Goal: Find specific page/section: Find specific page/section

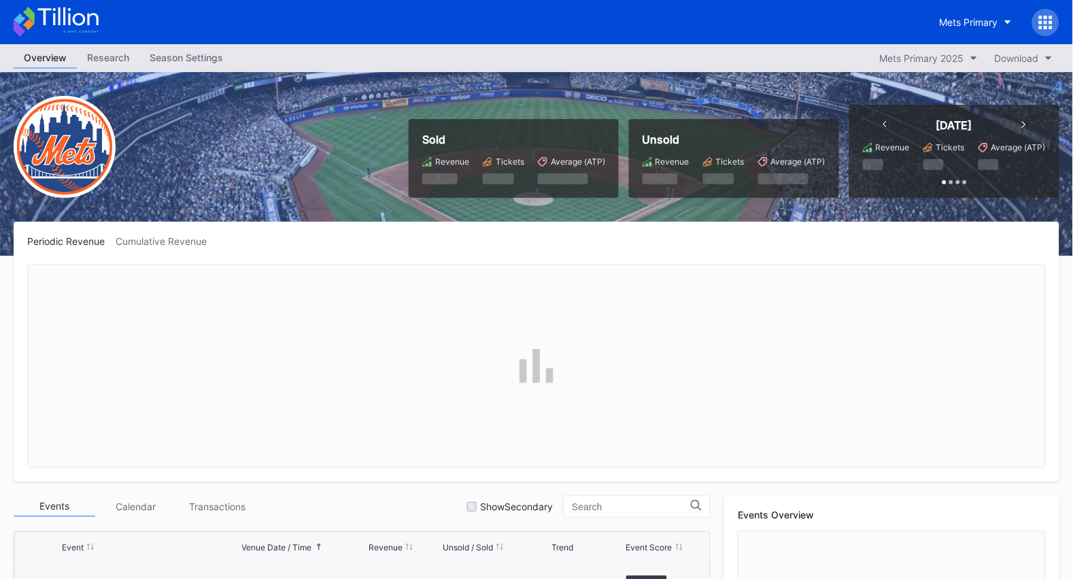
scroll to position [3091, 0]
click at [975, 12] on button "Mets Primary" at bounding box center [976, 22] width 93 height 25
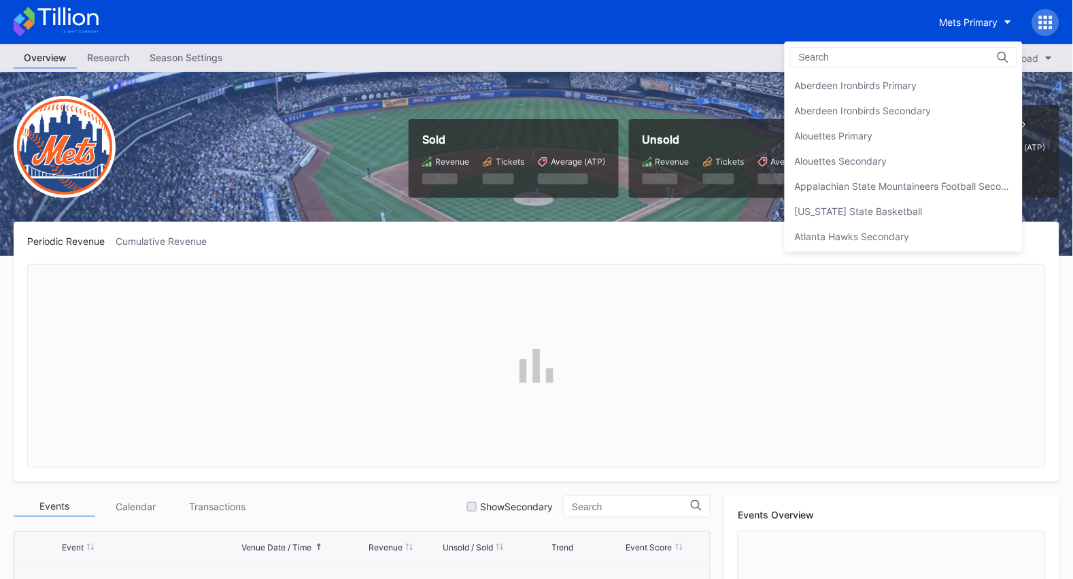
scroll to position [2095, 0]
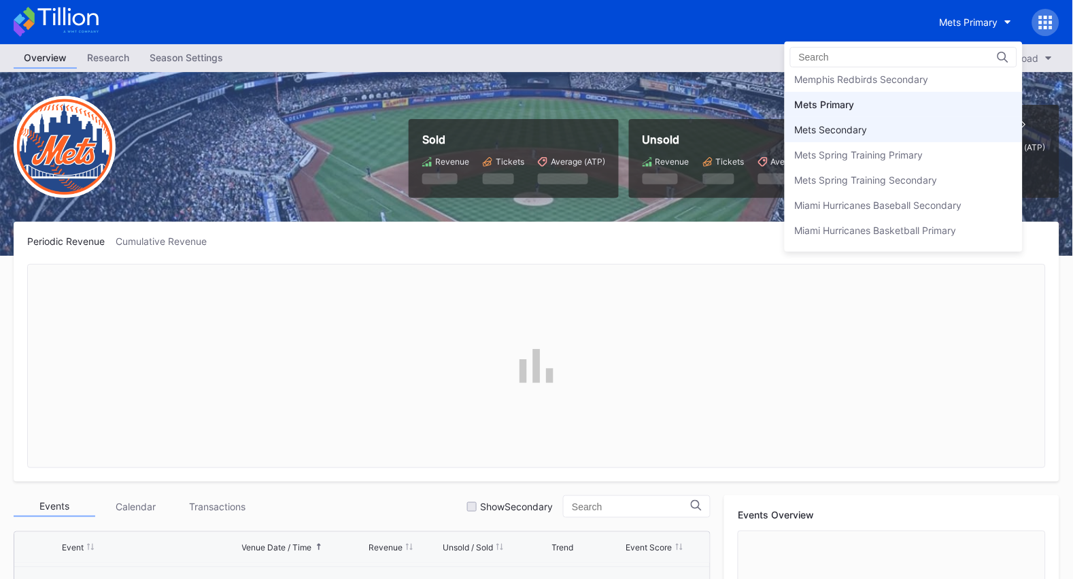
click at [856, 124] on div "Mets Secondary" at bounding box center [831, 130] width 73 height 12
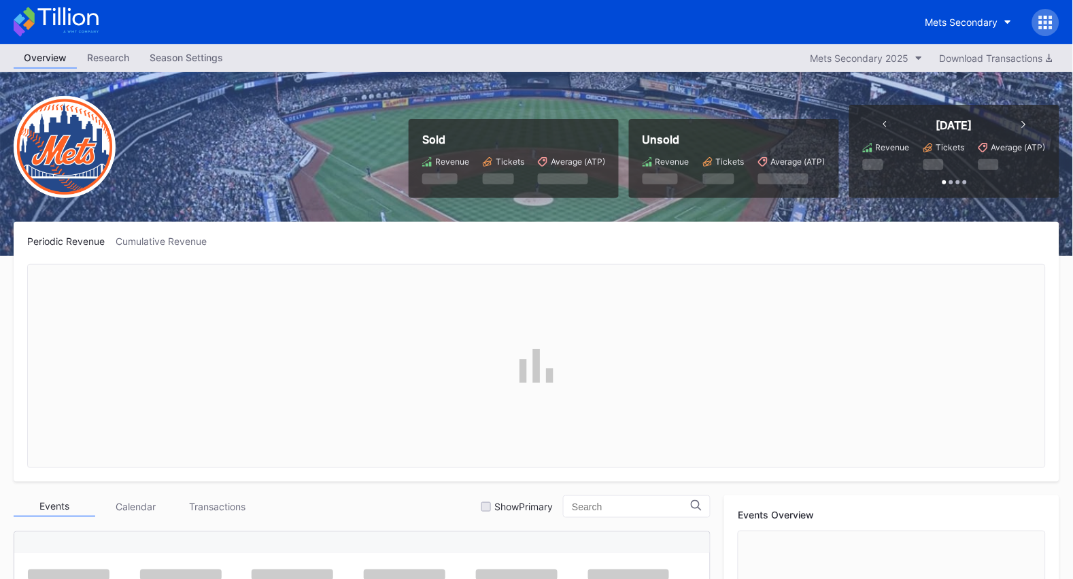
click at [1054, 27] on div at bounding box center [1045, 22] width 27 height 27
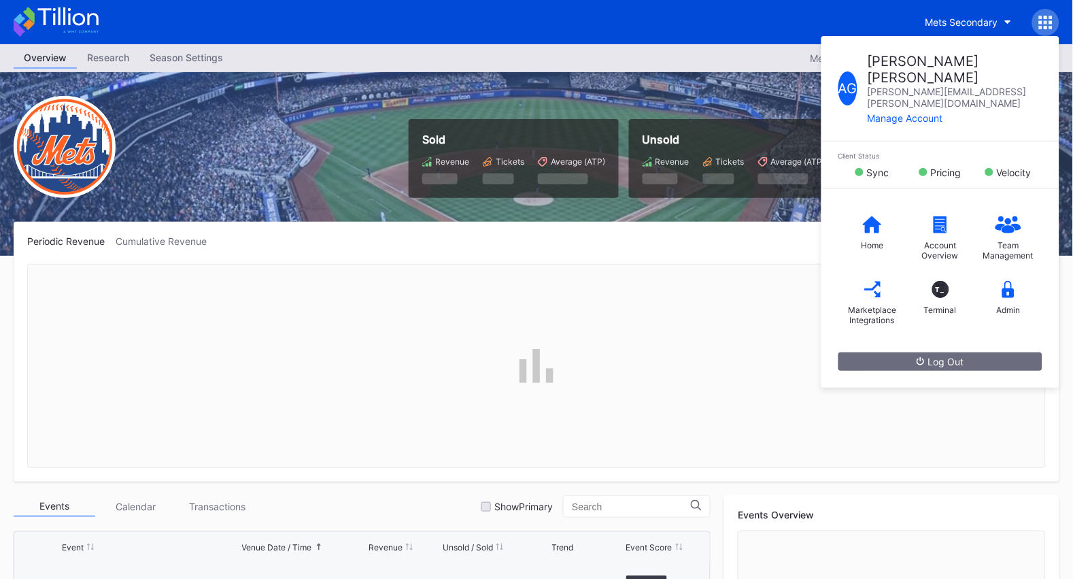
scroll to position [3091, 0]
click at [930, 271] on div "T_ Terminal" at bounding box center [941, 298] width 68 height 54
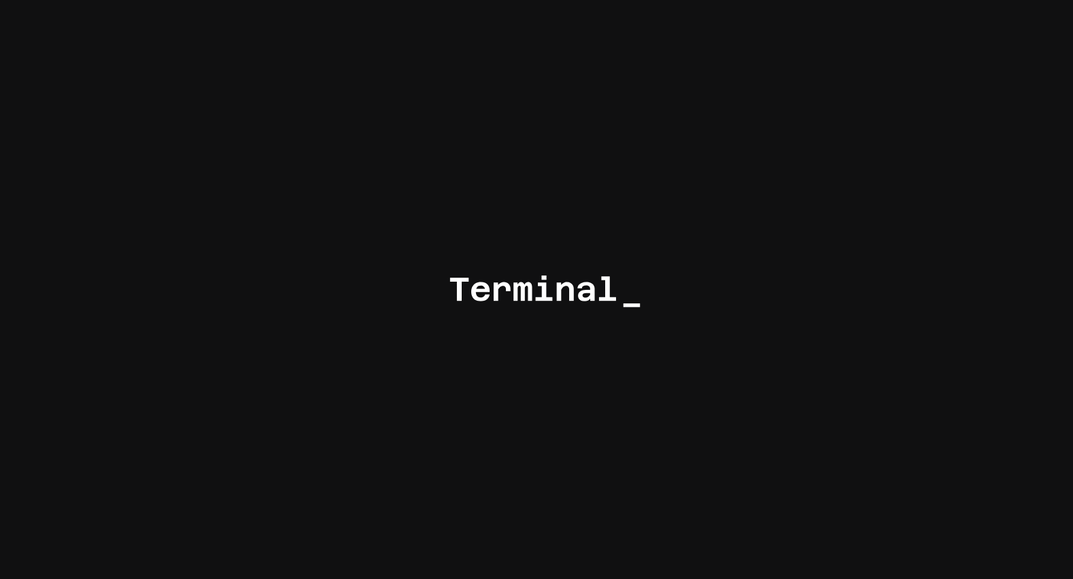
click at [471, 71] on div at bounding box center [536, 289] width 1073 height 579
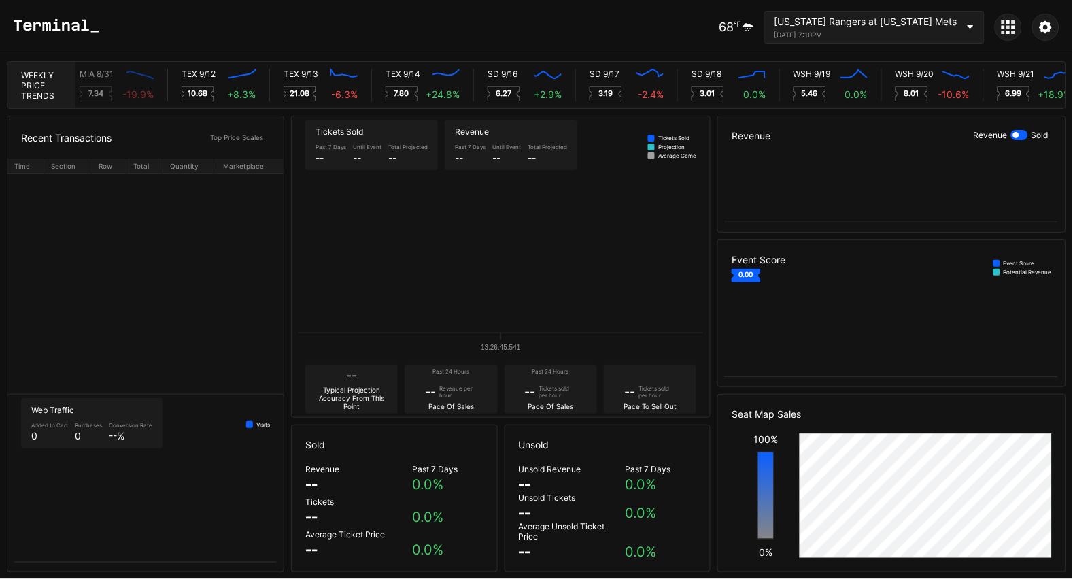
scroll to position [0, 7154]
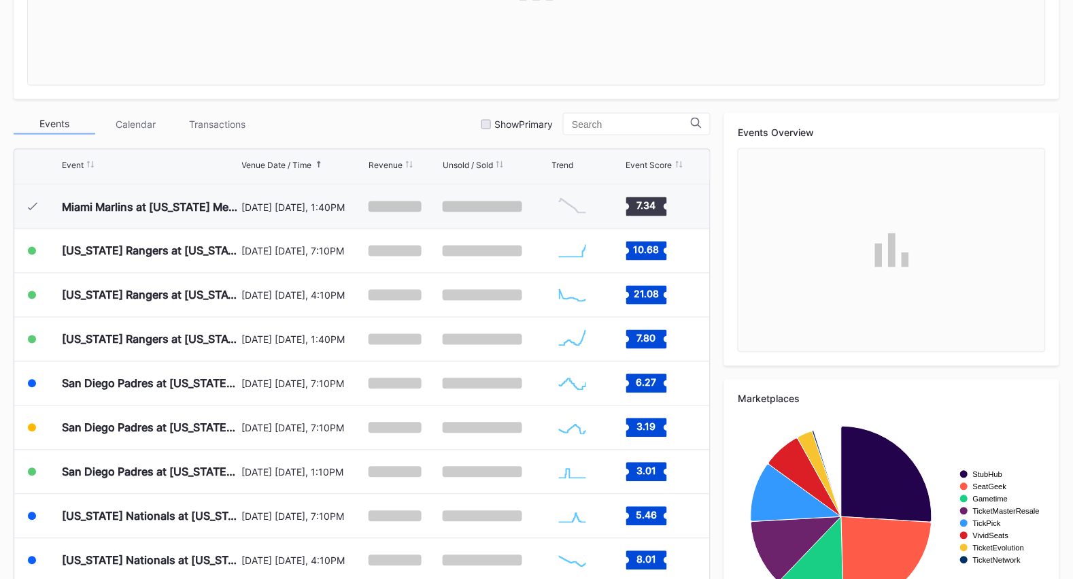
scroll to position [425, 0]
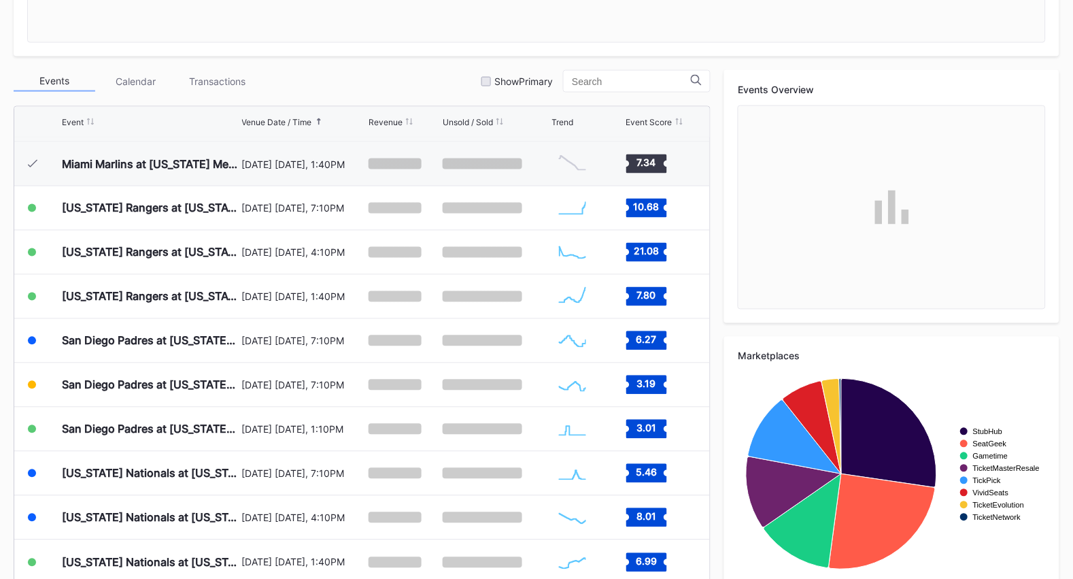
click at [275, 120] on div "Venue Date / Time" at bounding box center [277, 122] width 70 height 10
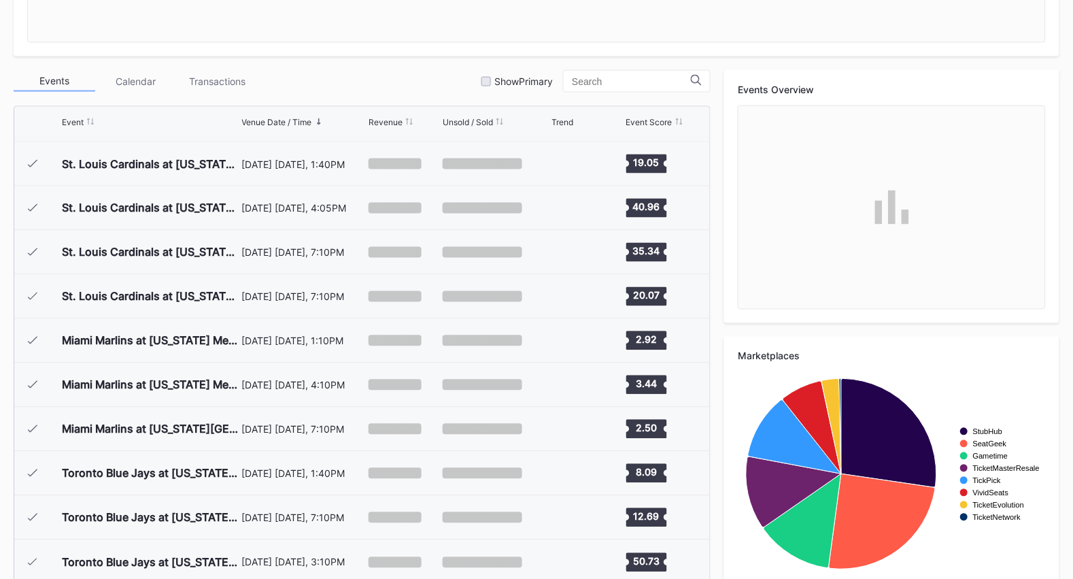
click at [275, 120] on div "Venue Date / Time" at bounding box center [277, 122] width 70 height 10
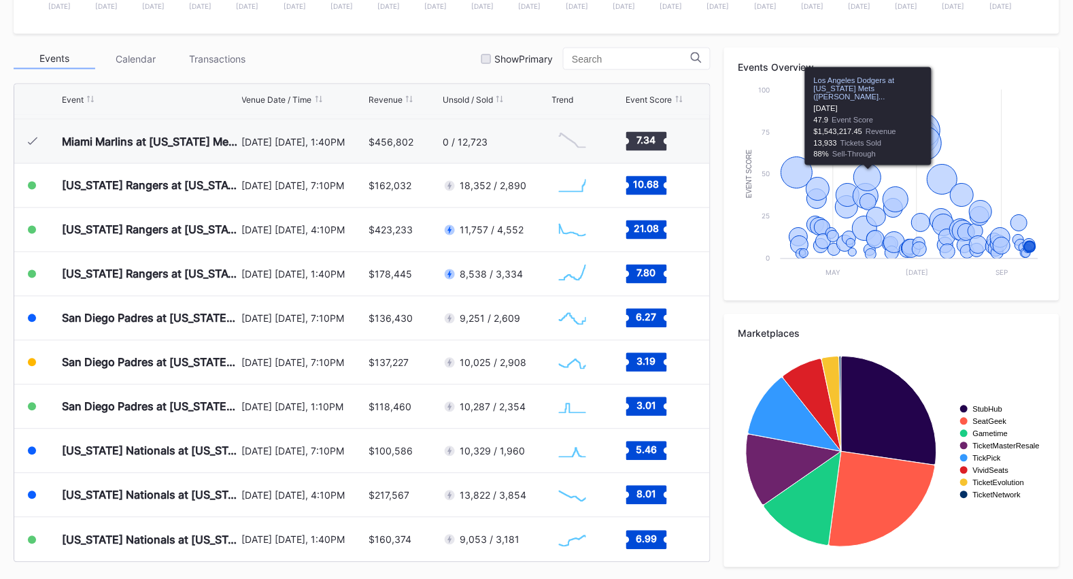
scroll to position [0, 0]
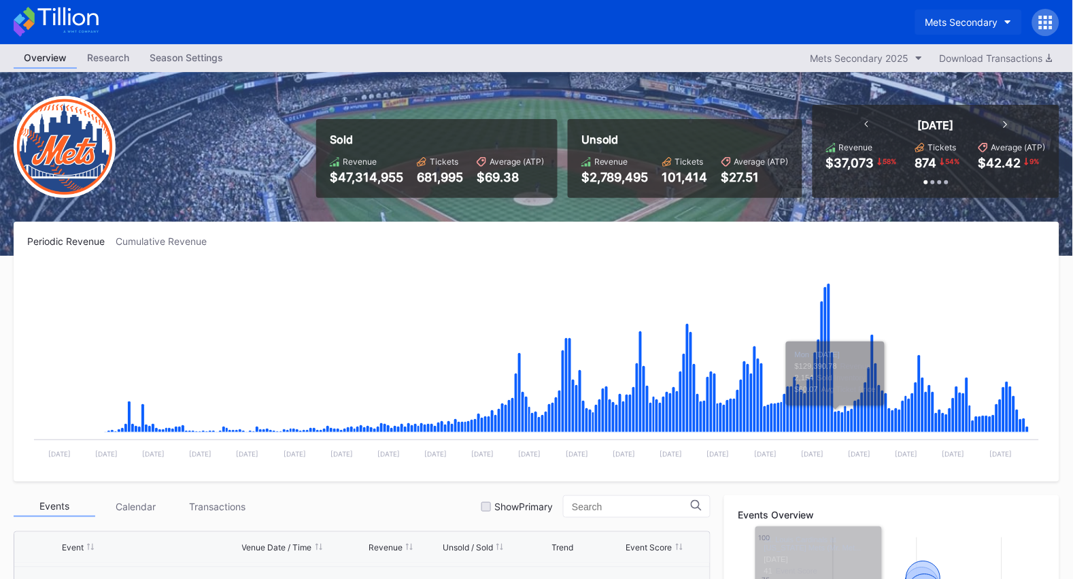
click at [958, 24] on div "Mets Secondary" at bounding box center [962, 22] width 73 height 12
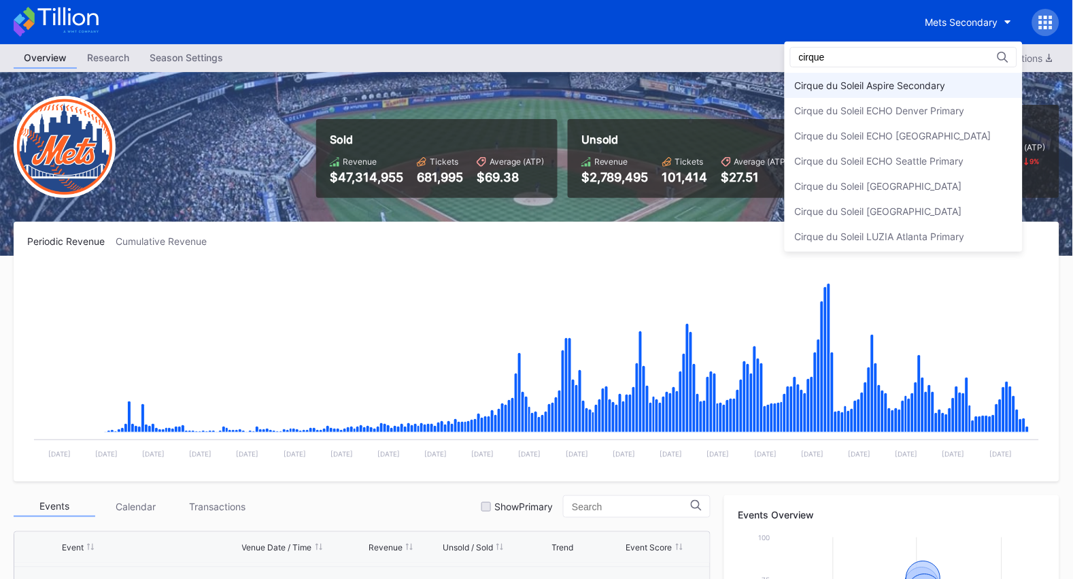
type input "cirque"
click at [918, 80] on div "Cirque du Soleil Aspire Secondary" at bounding box center [870, 86] width 151 height 12
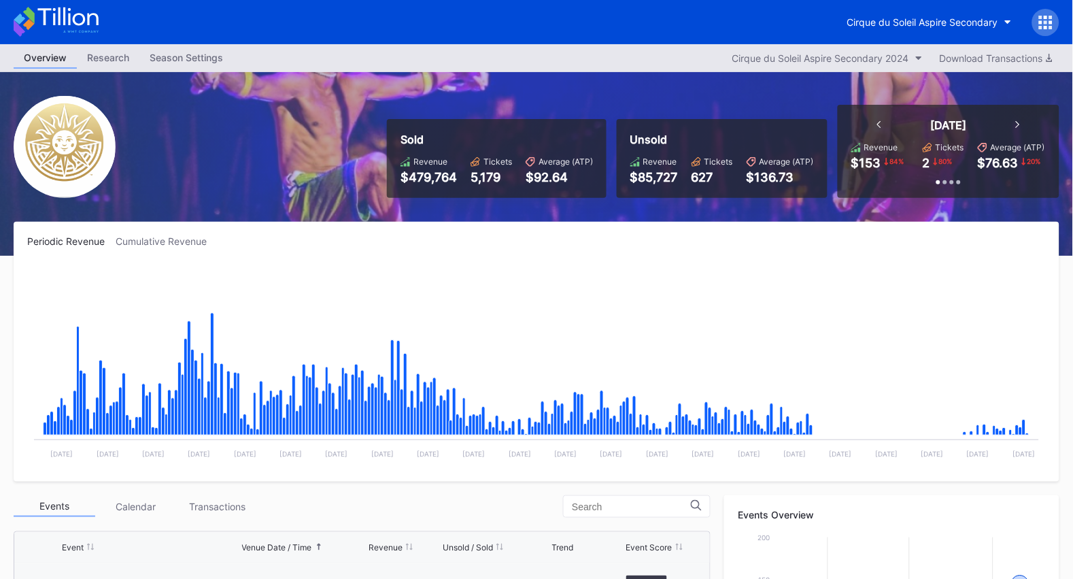
scroll to position [13484, 0]
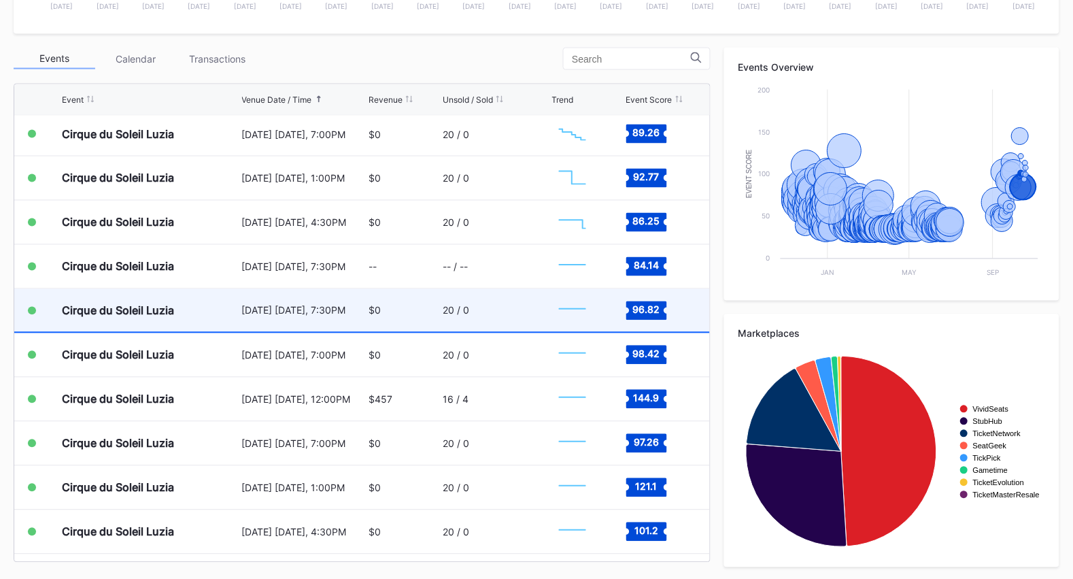
scroll to position [14851, 0]
